Goal: Information Seeking & Learning: Find specific fact

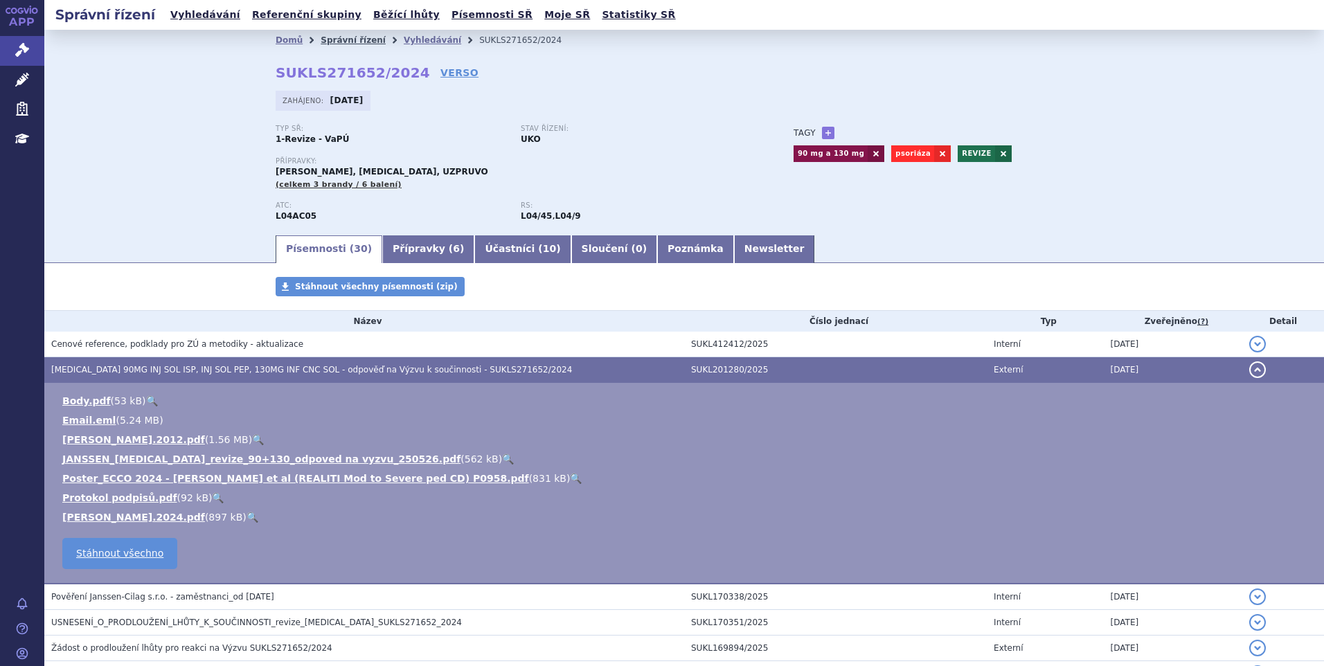
click at [341, 40] on link "Správní řízení" at bounding box center [353, 40] width 65 height 10
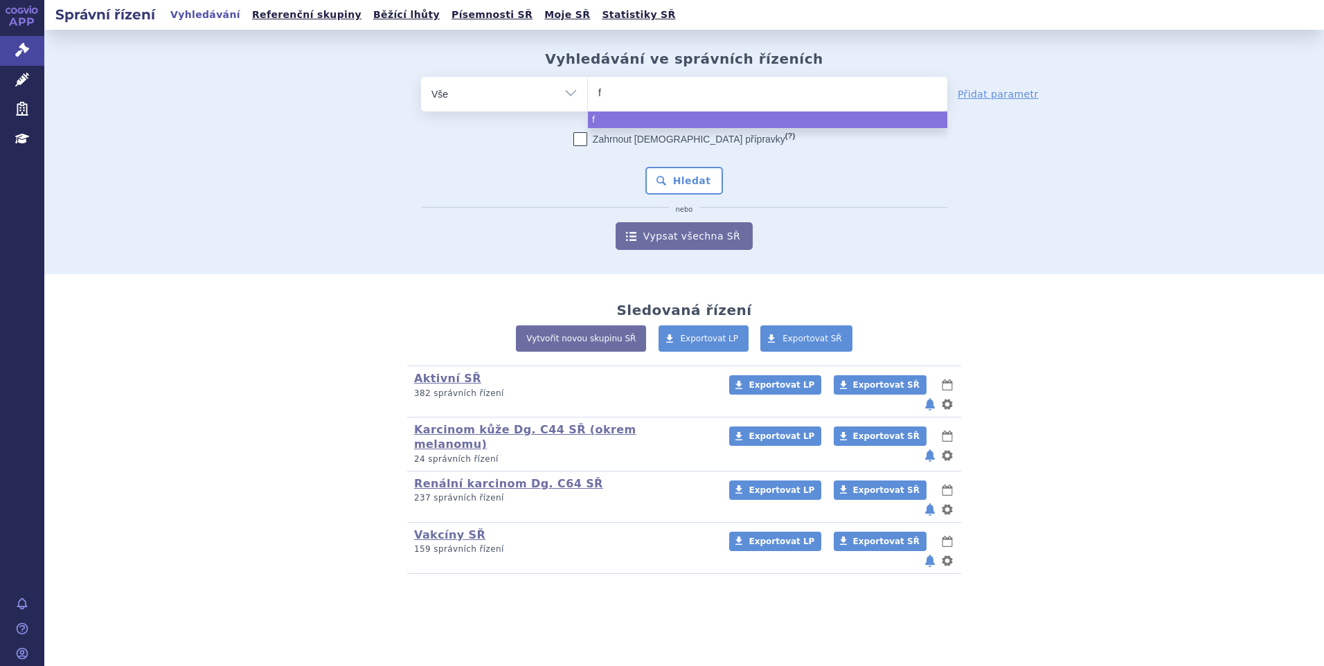
type input "fi"
type input "fisl"
type input "fislu"
type input "fisluve"
type input "fisluvez"
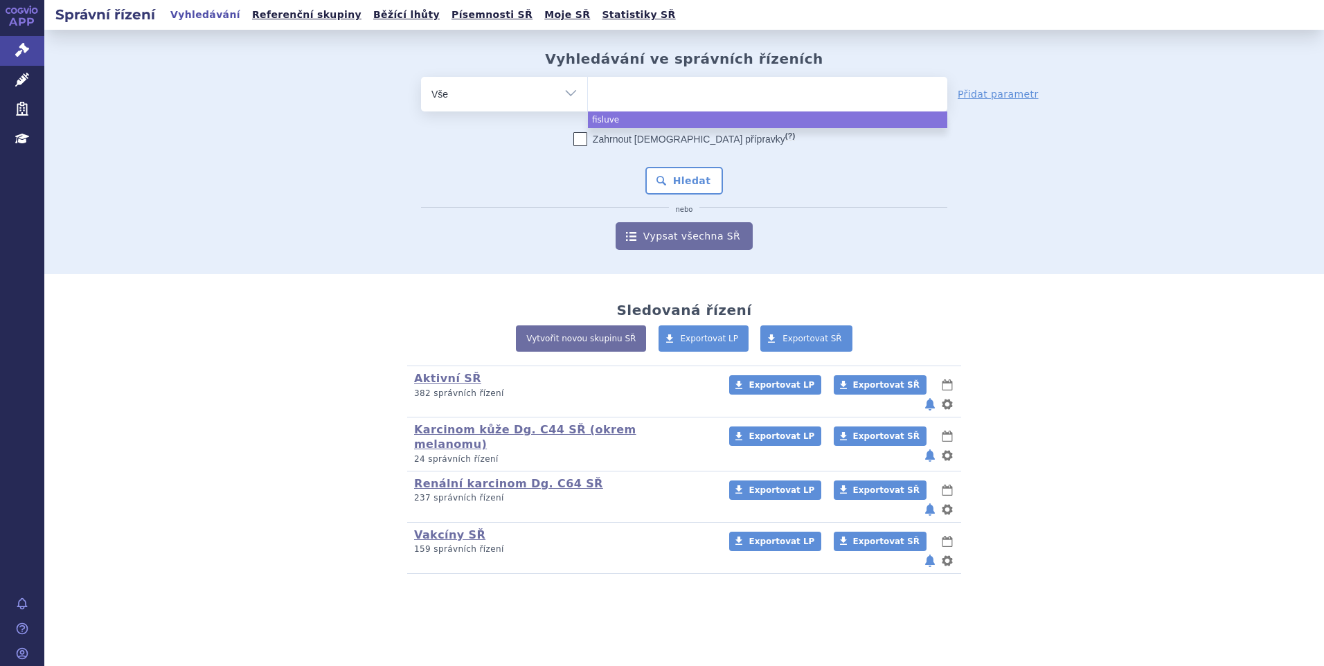
select select "fisluvez"
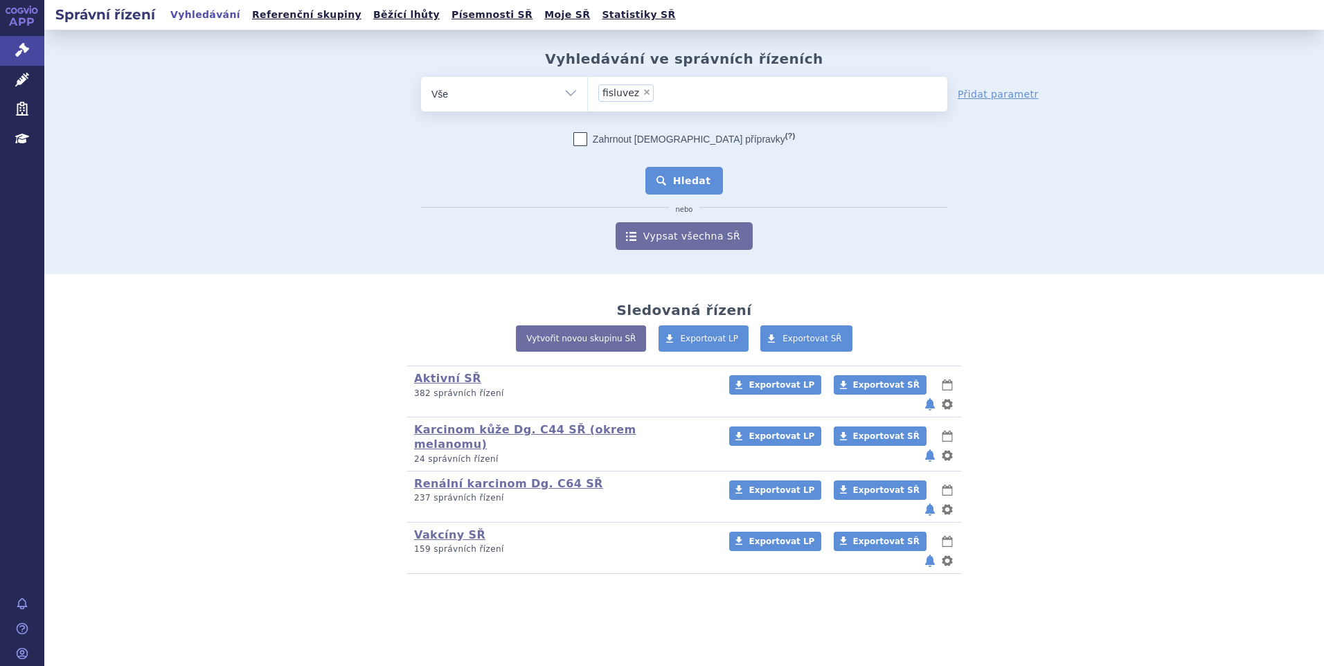
drag, startPoint x: 685, startPoint y: 163, endPoint x: 685, endPoint y: 173, distance: 10.4
click at [685, 166] on div "Zahrnout bratrské přípravky (?) * Pozor, hledání dle vyhledávacího parametru In…" at bounding box center [684, 191] width 526 height 118
click at [685, 174] on button "Hledat" at bounding box center [684, 181] width 78 height 28
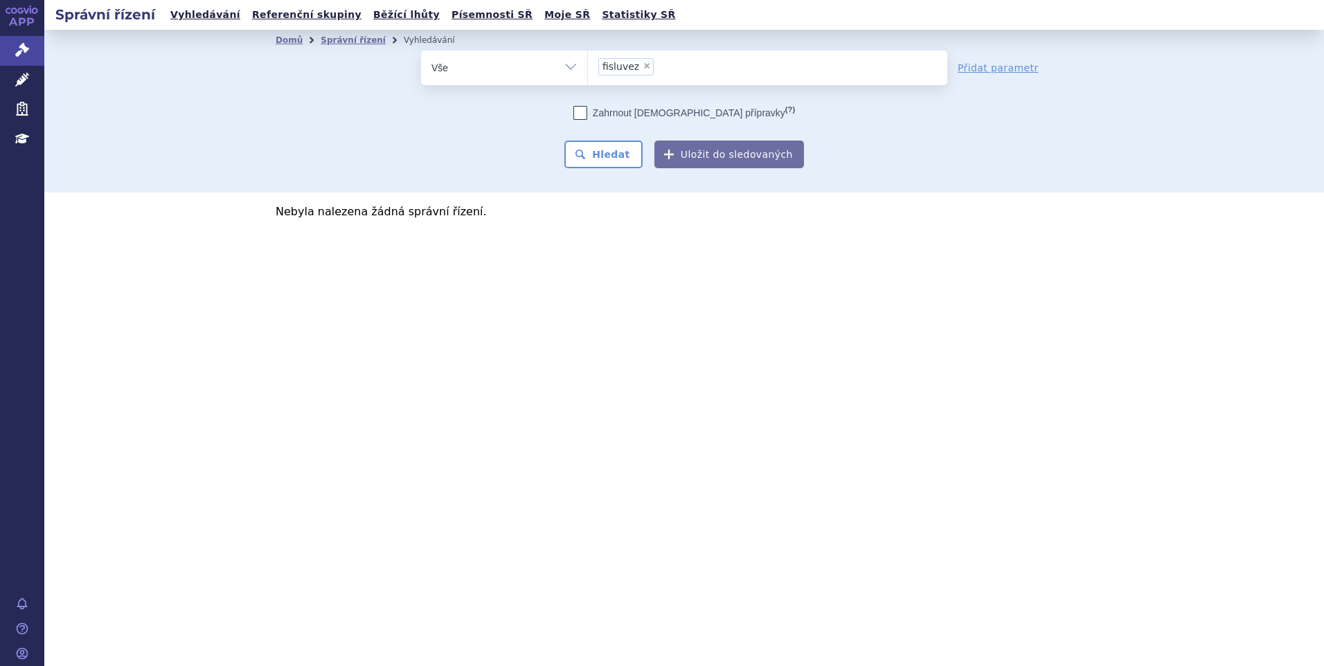
click at [661, 64] on ul "× fisluvez" at bounding box center [767, 66] width 359 height 30
click at [588, 64] on select "fisluvez" at bounding box center [587, 67] width 1 height 35
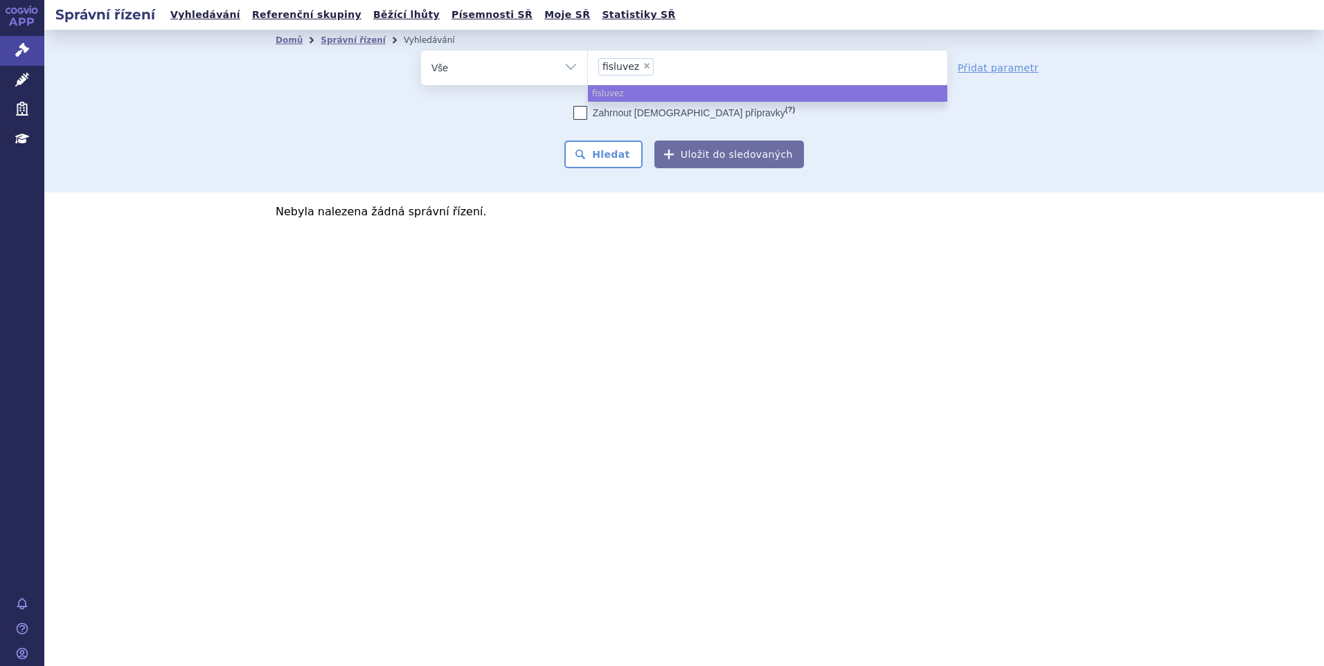
select select
type input "fisluvez"
type input "fisluv"
type input "fisl"
type input "fi"
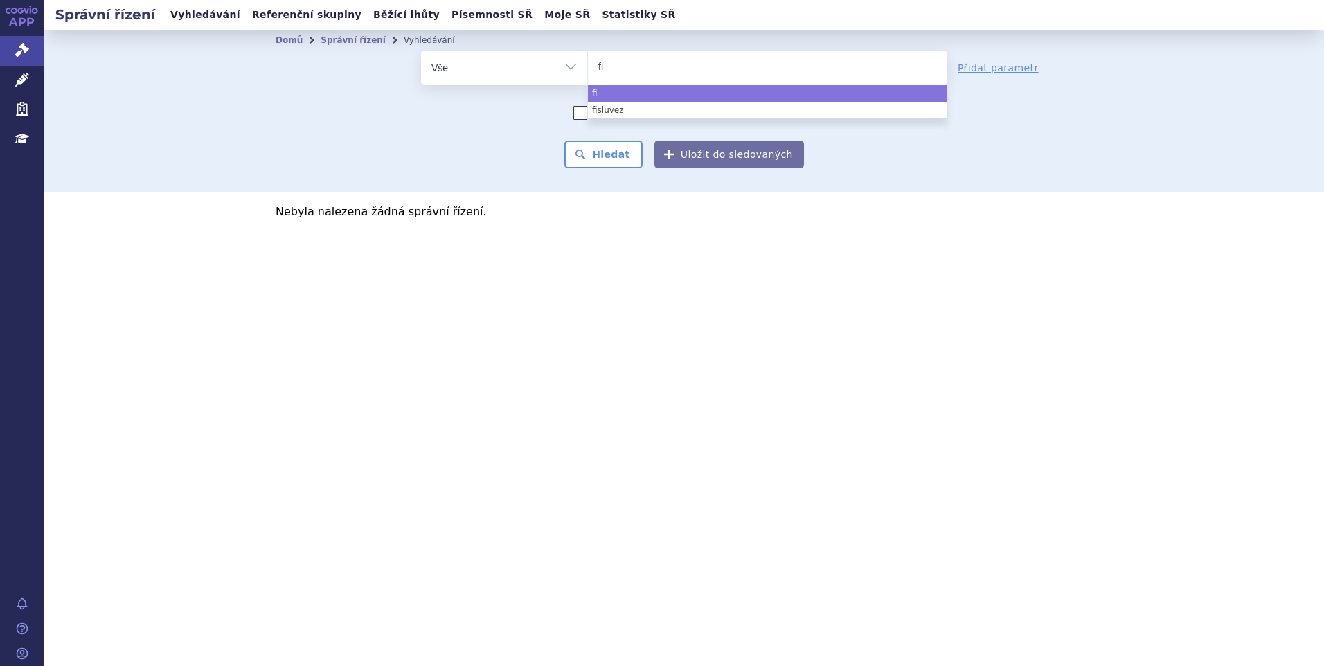
type input "fil"
type input "filsu"
type input "filsuve"
type input "filsuvez"
select select "filsuvez"
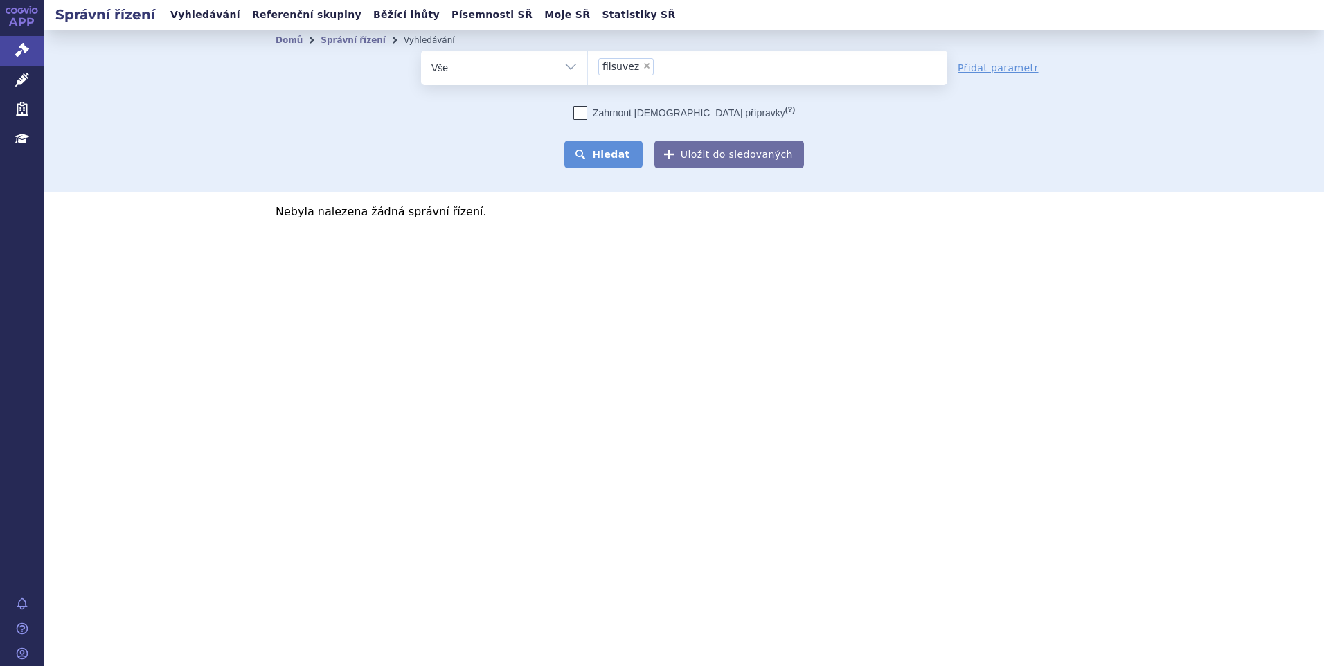
click at [617, 151] on button "Hledat" at bounding box center [603, 155] width 78 height 28
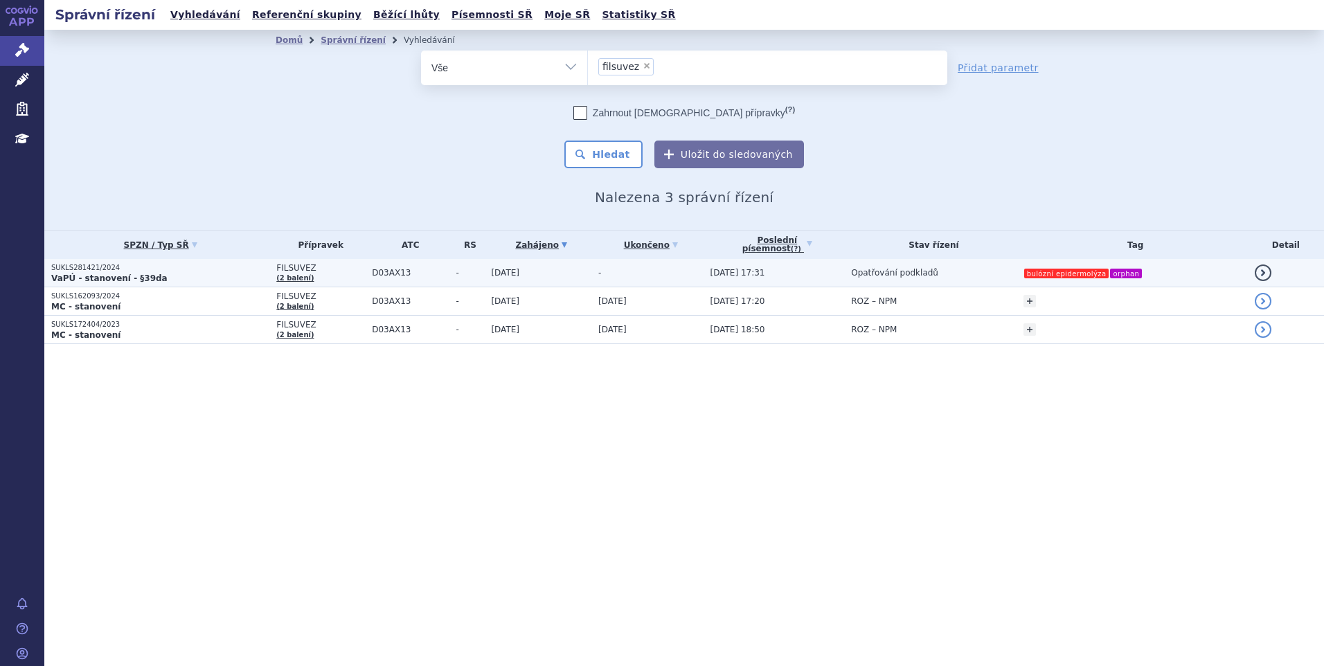
click at [923, 265] on td "Opatřování podkladů" at bounding box center [930, 273] width 172 height 28
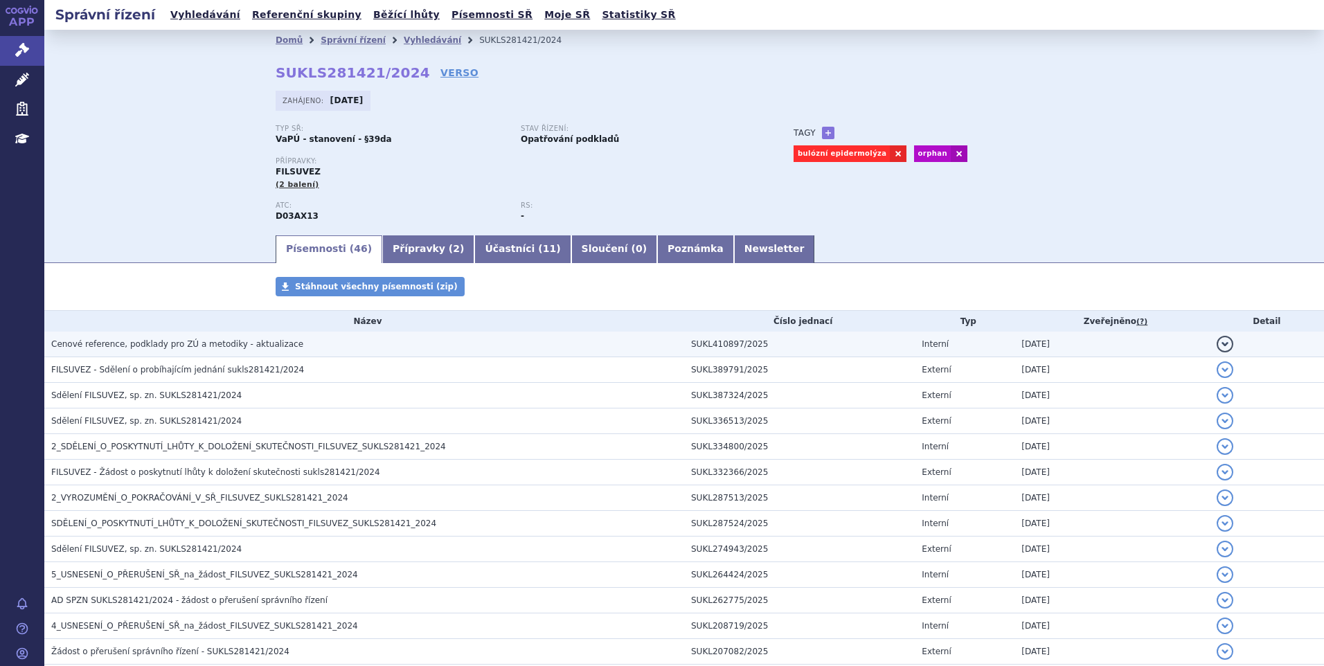
click at [283, 342] on h3 "Cenové reference, podklady pro ZÚ a metodiky - aktualizace" at bounding box center [367, 344] width 633 height 14
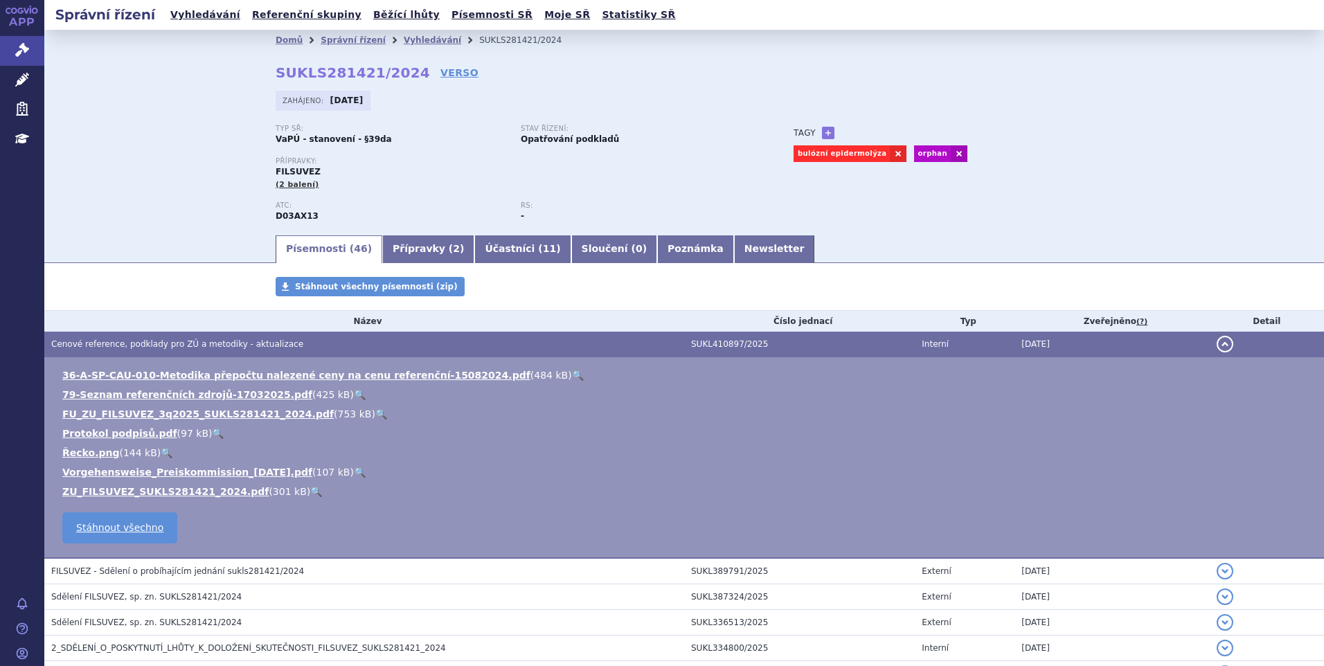
click at [655, 181] on div "Přípravky: FILSUVEZ (2 balení)" at bounding box center [521, 173] width 490 height 33
click at [899, 226] on div "Typ SŘ: VaPÚ - stanovení - §39da Stav řízení: Opatřování podkladů Přípravky: FI…" at bounding box center [684, 179] width 817 height 109
click at [310, 486] on link "🔍" at bounding box center [316, 491] width 12 height 11
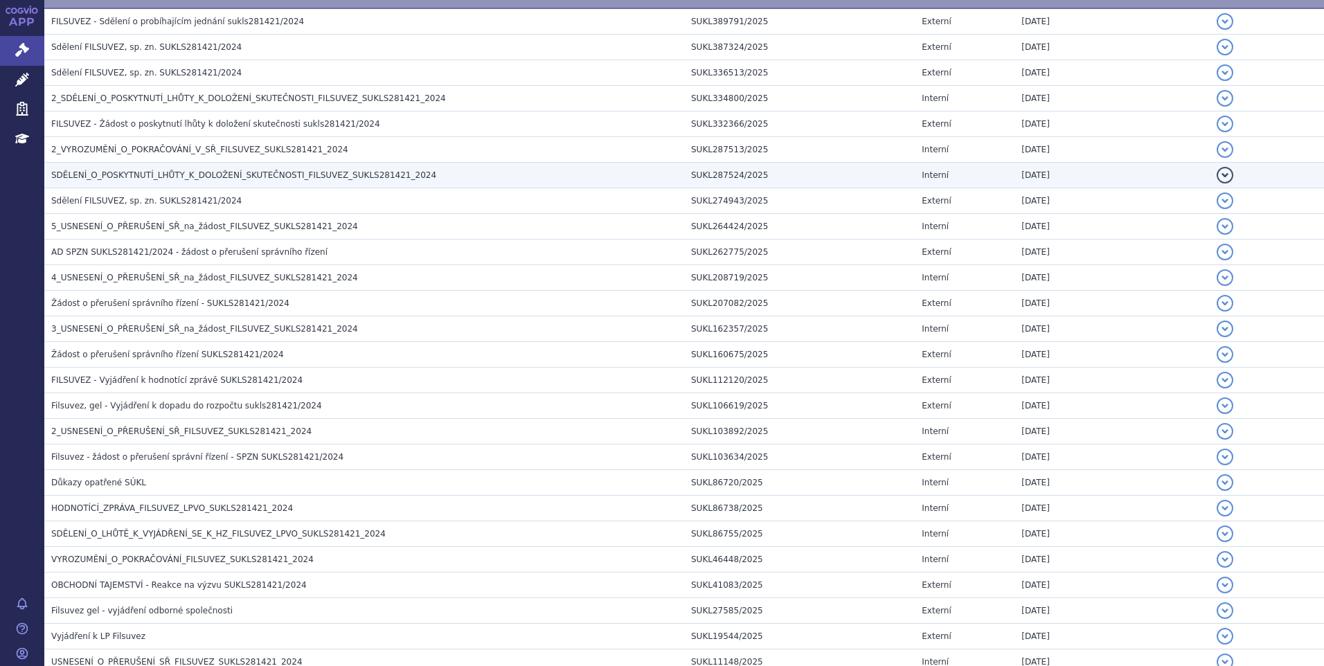
scroll to position [554, 0]
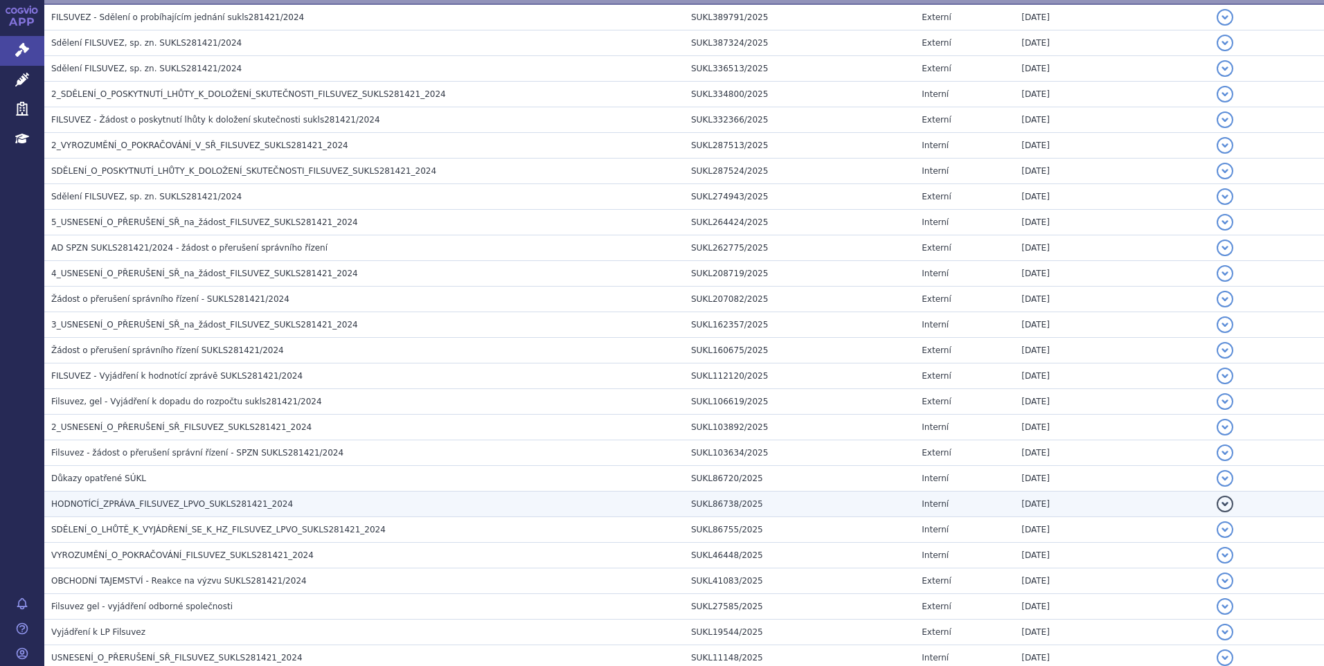
click at [121, 498] on h3 "HODNOTÍCÍ_ZPRÁVA_FILSUVEZ_LPVO_SUKLS281421_2024" at bounding box center [367, 504] width 633 height 14
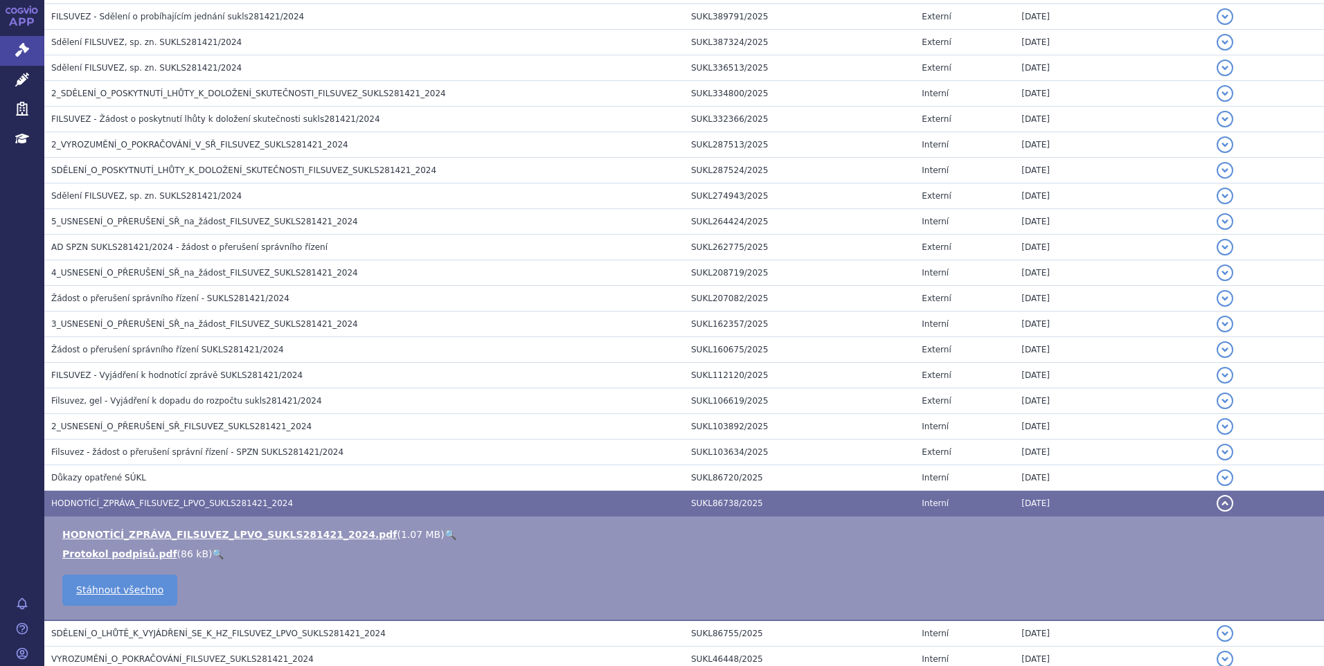
click at [445, 533] on link "🔍" at bounding box center [451, 534] width 12 height 11
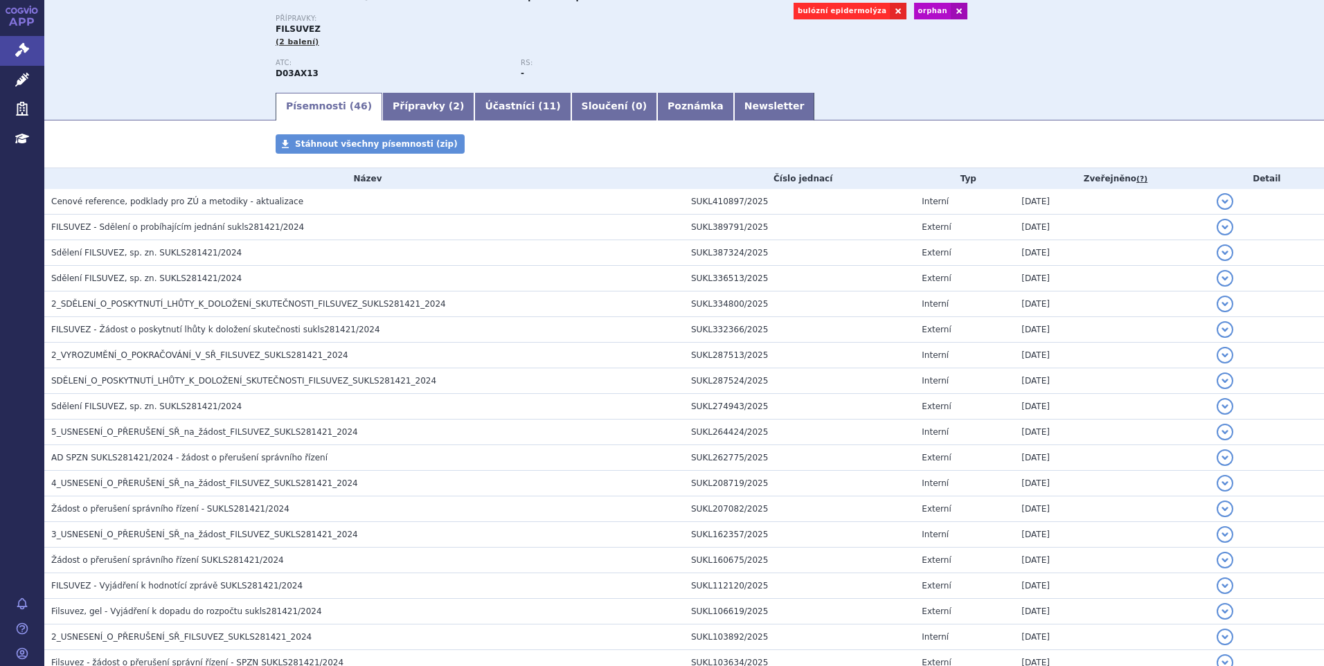
scroll to position [0, 0]
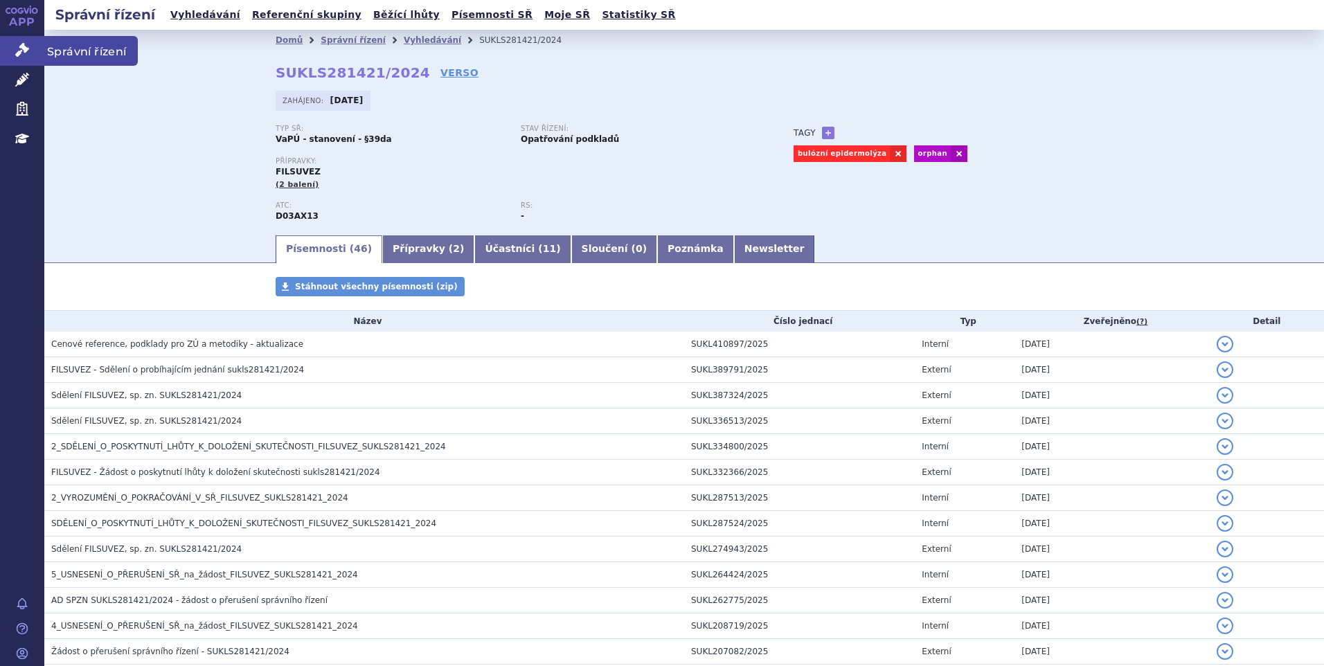
click at [51, 46] on span "Správní řízení" at bounding box center [90, 50] width 93 height 29
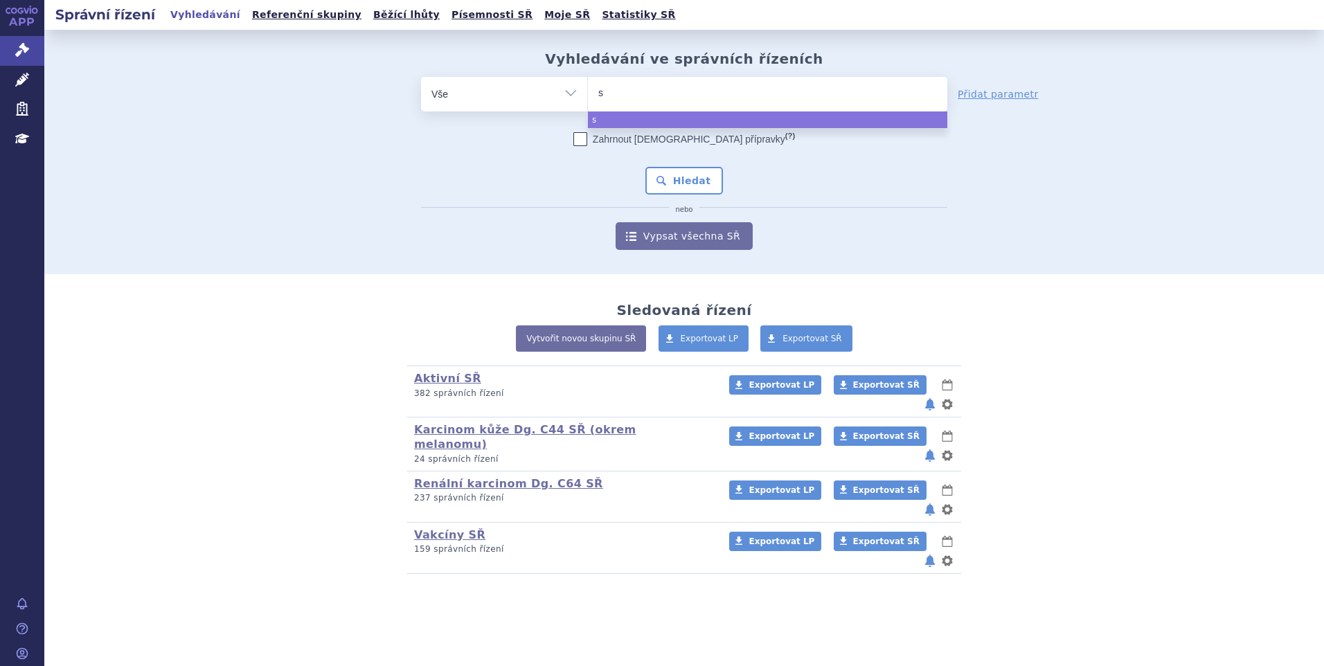
type input "si"
type input "sia"
type input "sial"
type input "siala"
type input "sialan"
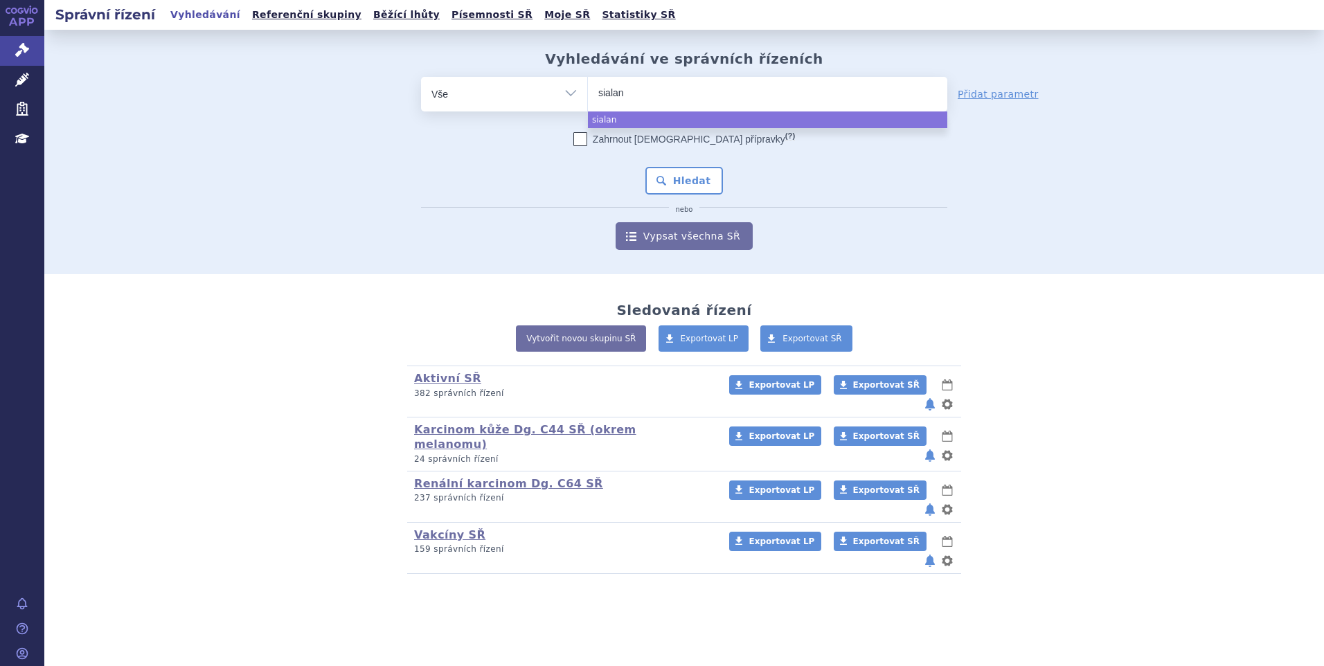
type input "sialana"
type input "sialanar"
select select "sialanar"
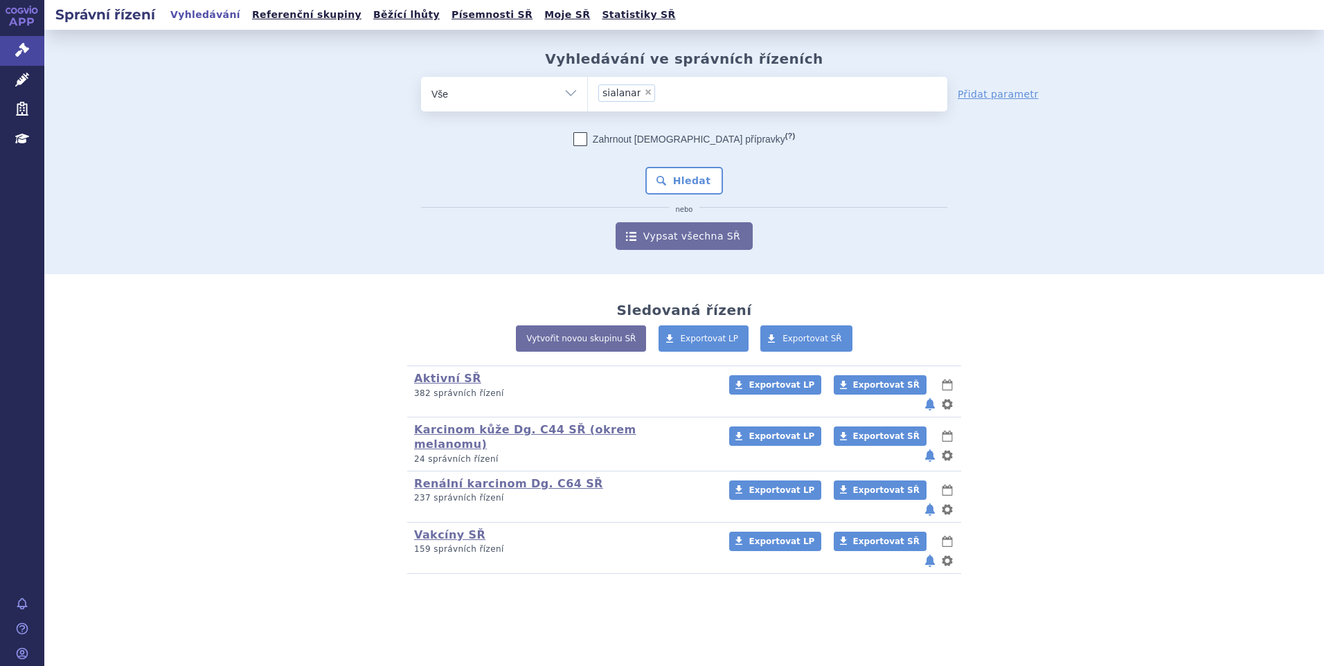
click at [669, 166] on div "Zahrnout bratrské přípravky (?) * Pozor, hledání dle vyhledávacího parametru In…" at bounding box center [684, 191] width 526 height 118
click at [672, 181] on button "Hledat" at bounding box center [684, 181] width 78 height 28
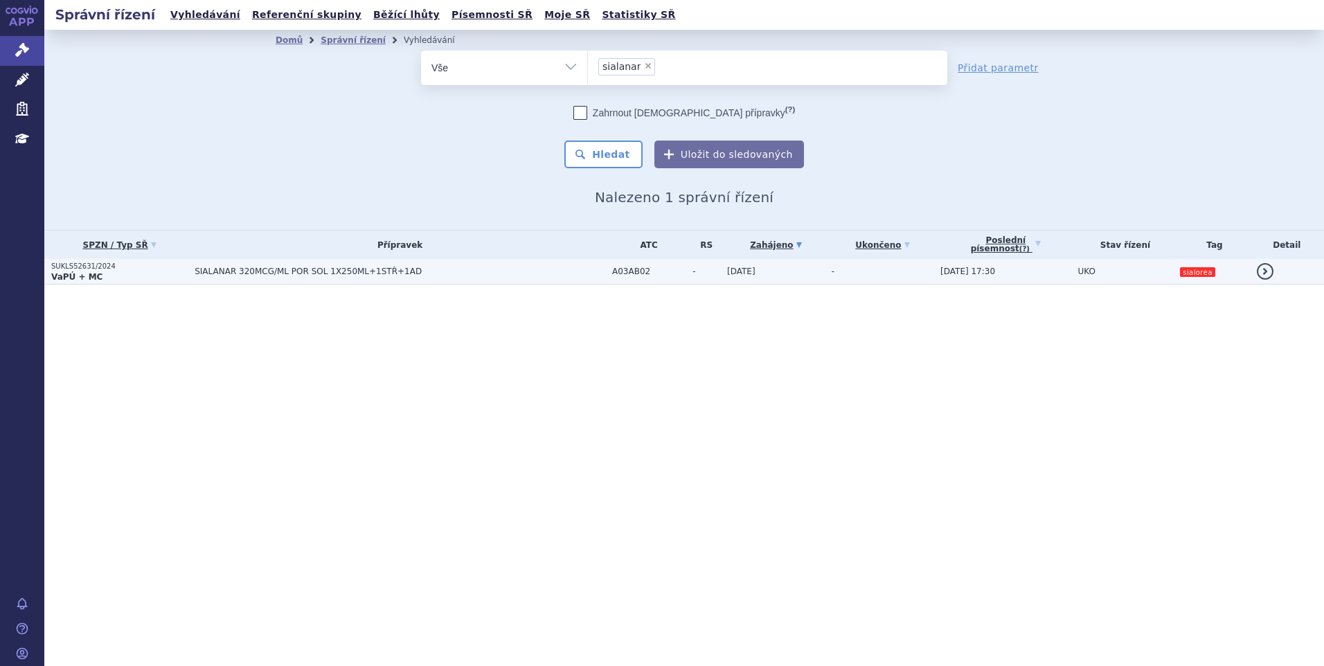
click at [485, 270] on span "SIALANAR 320MCG/ML POR SOL 1X250ML+1STŘ+1AD" at bounding box center [368, 272] width 346 height 10
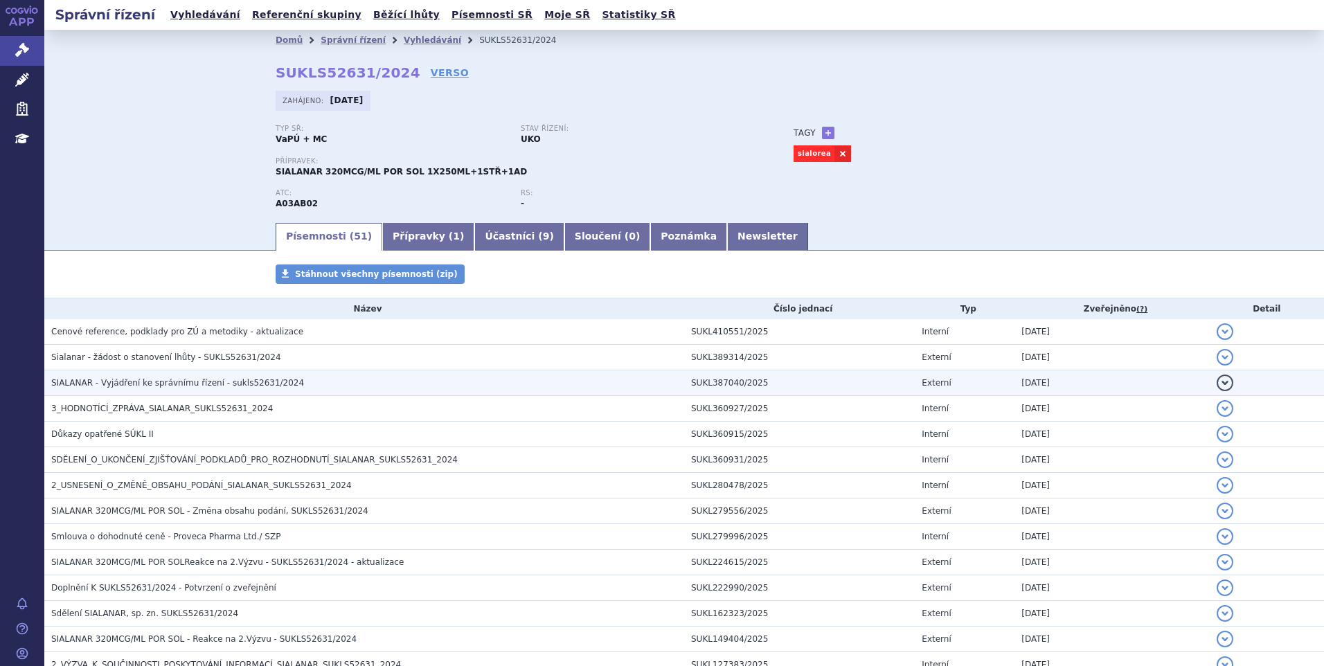
click at [120, 389] on h3 "SIALANAR - Vyjádření ke správnímu řízení - sukls52631/2024" at bounding box center [367, 383] width 633 height 14
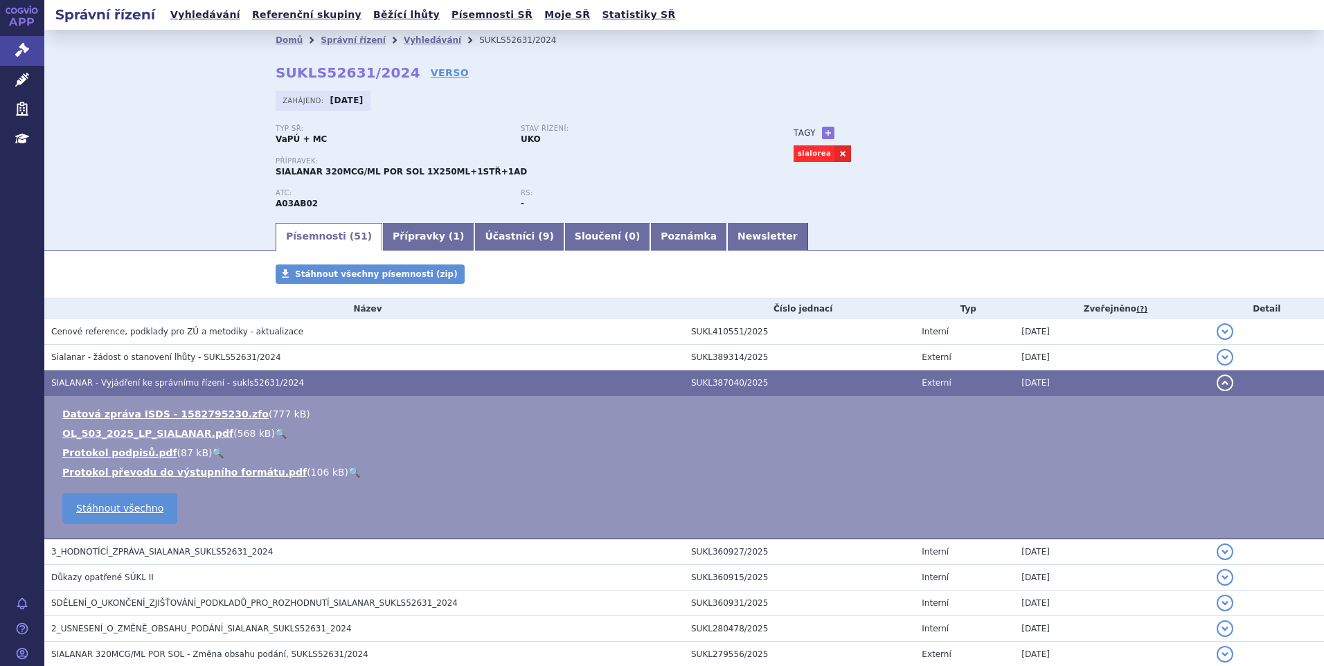
click at [275, 428] on link "🔍" at bounding box center [281, 433] width 12 height 11
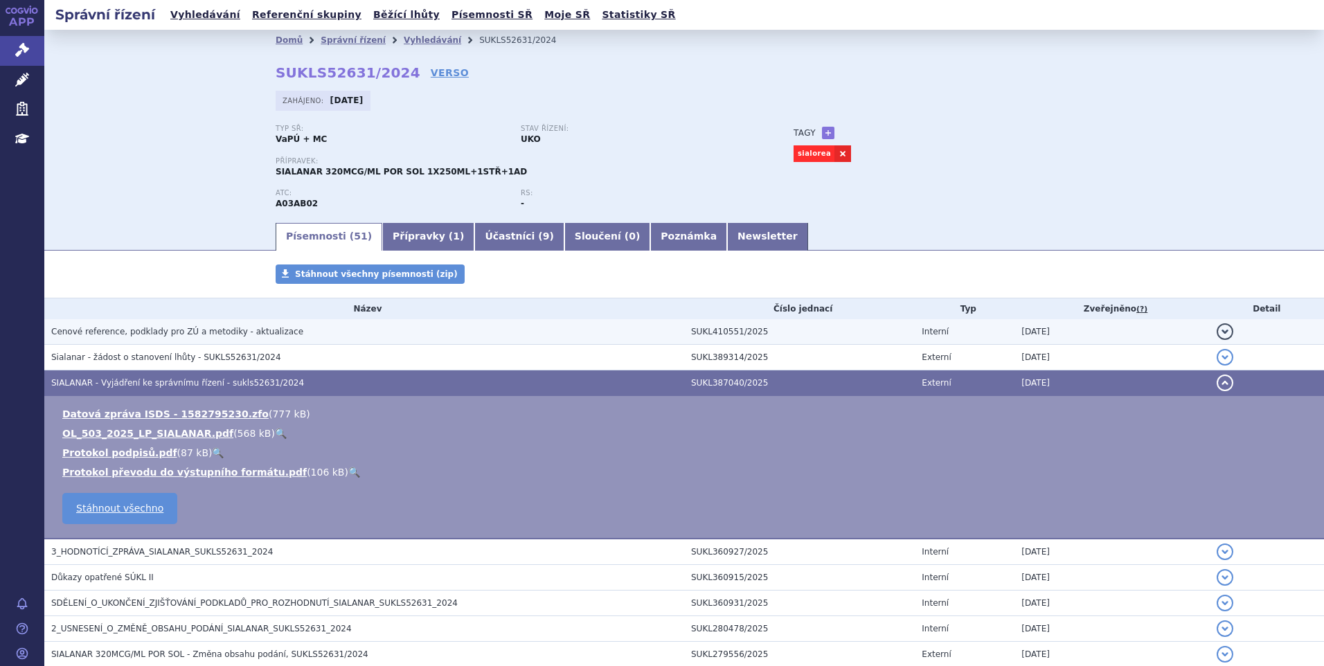
click at [206, 326] on h3 "Cenové reference, podklady pro ZÚ a metodiky - aktualizace" at bounding box center [367, 332] width 633 height 14
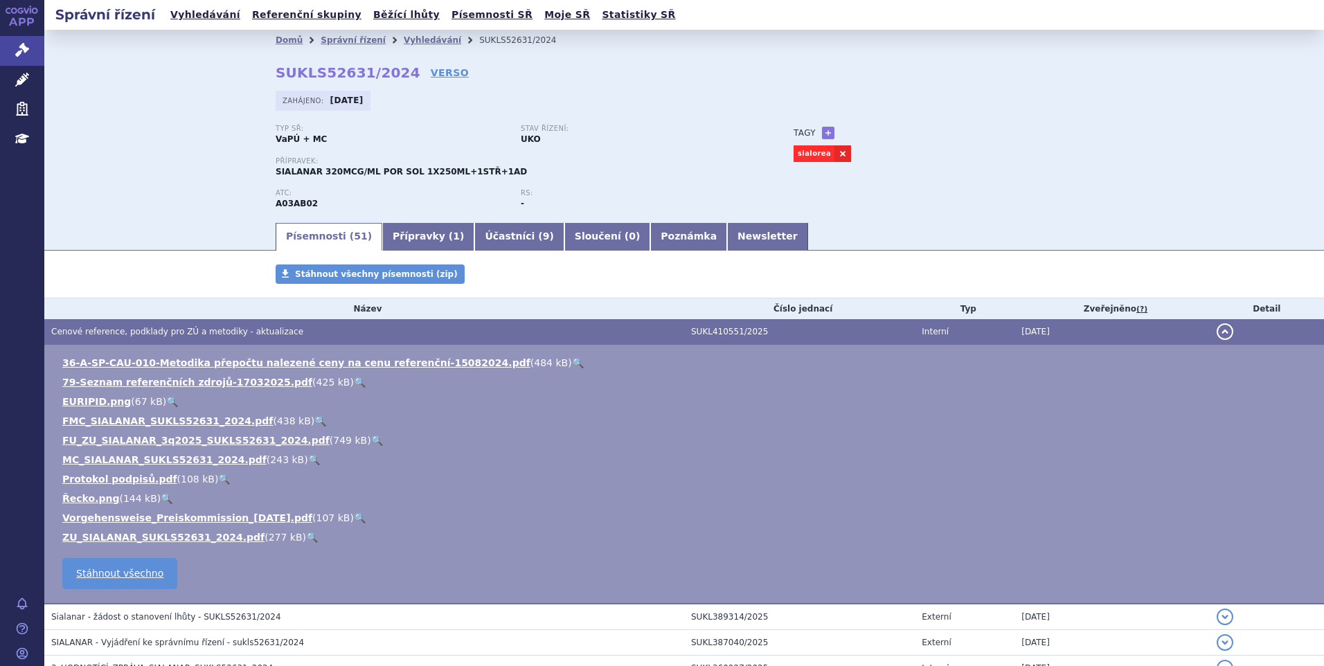
click at [306, 535] on link "🔍" at bounding box center [312, 537] width 12 height 11
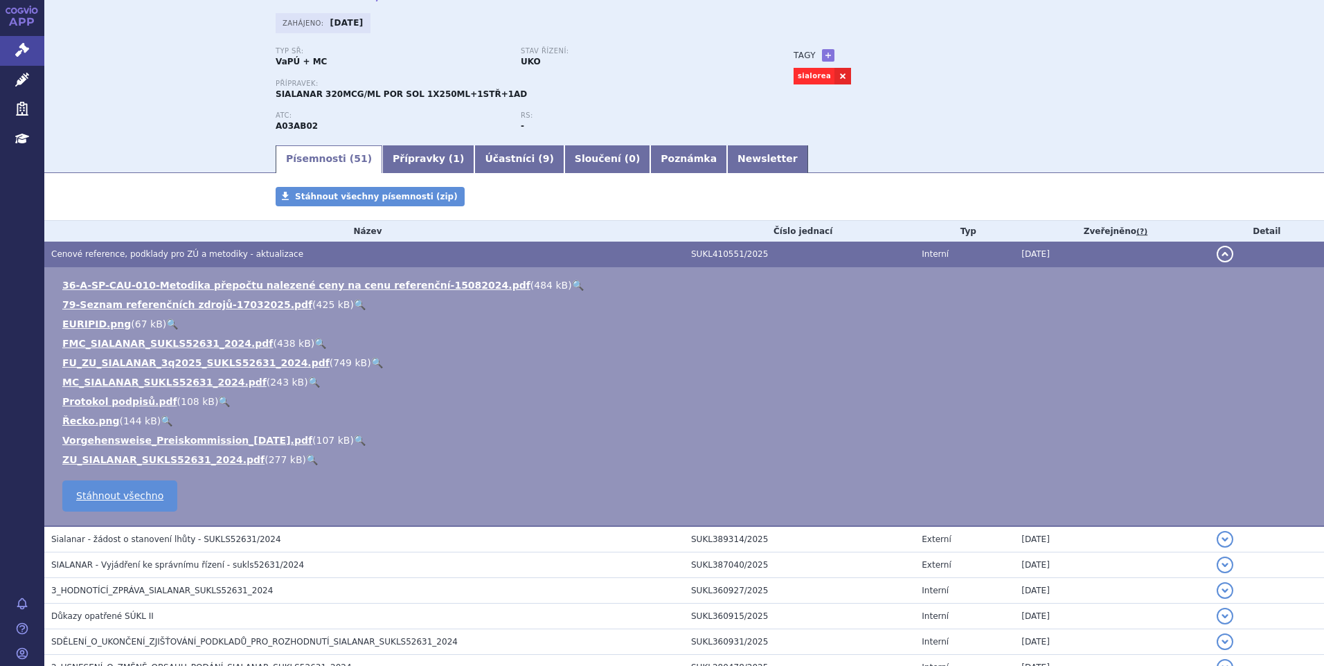
scroll to position [208, 0]
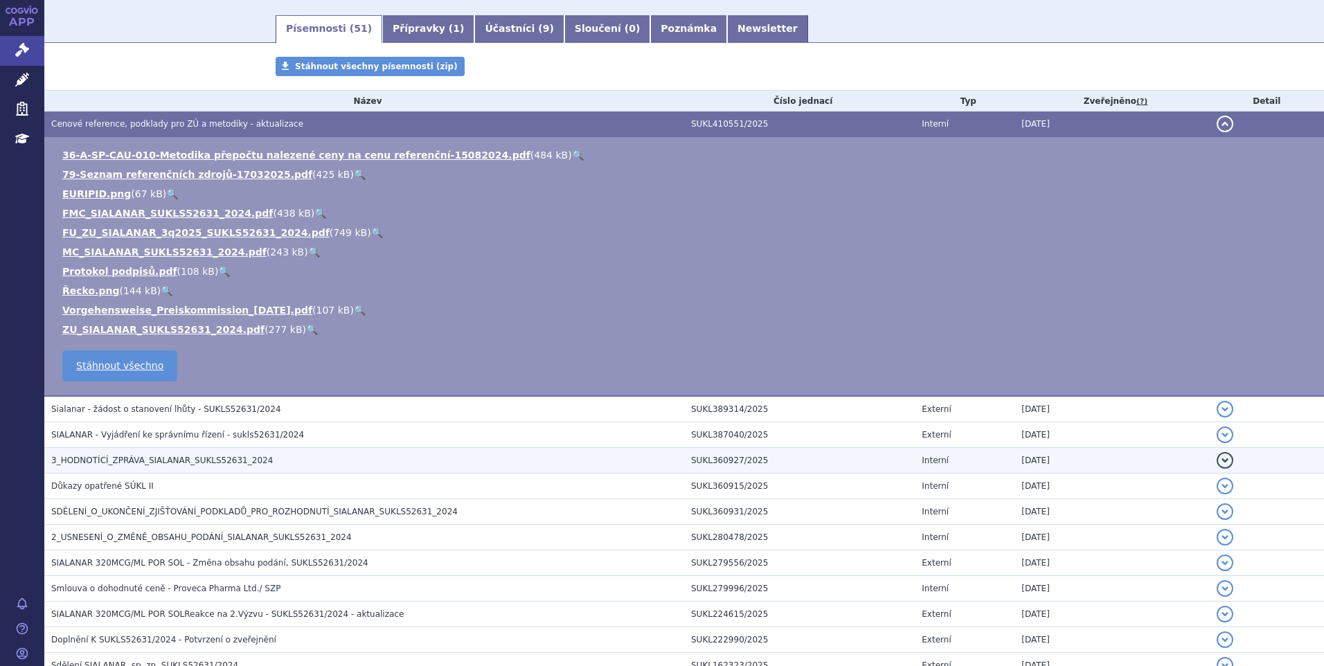
click at [175, 456] on span "3_HODNOTÍCÍ_ZPRÁVA_SIALANAR_SUKLS52631_2024" at bounding box center [162, 461] width 222 height 10
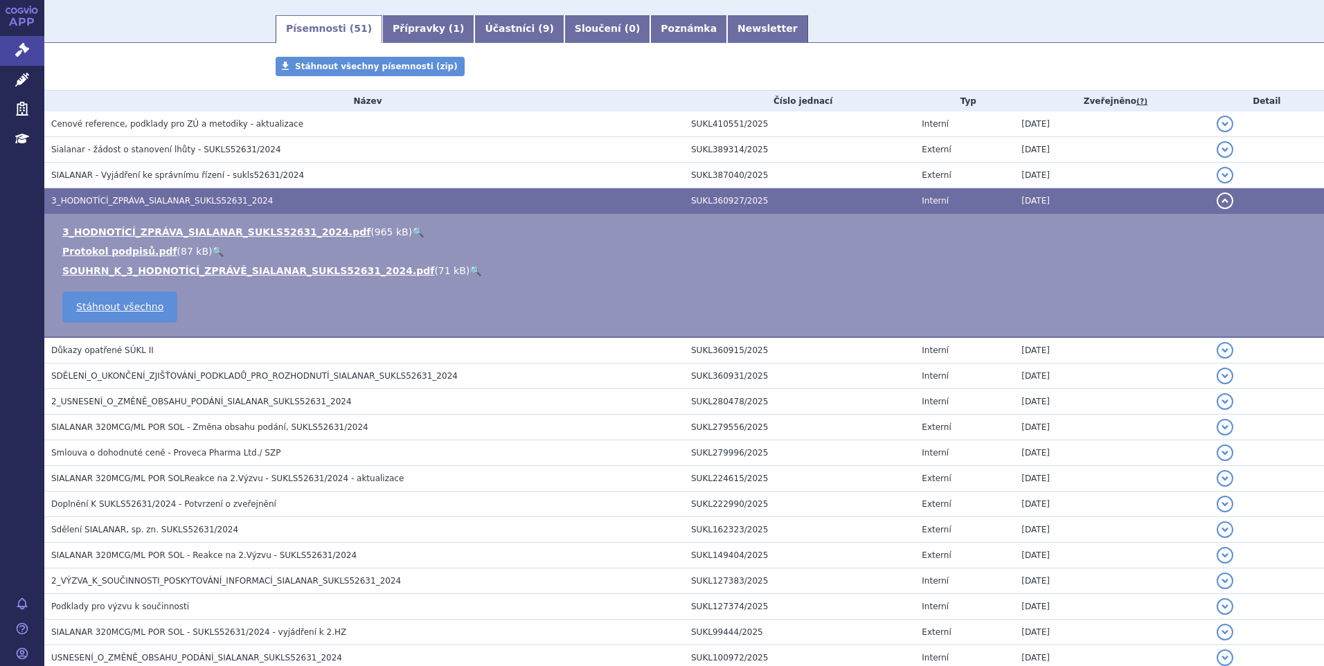
click at [412, 229] on link "🔍" at bounding box center [418, 231] width 12 height 11
